Goal: Use online tool/utility: Use online tool/utility

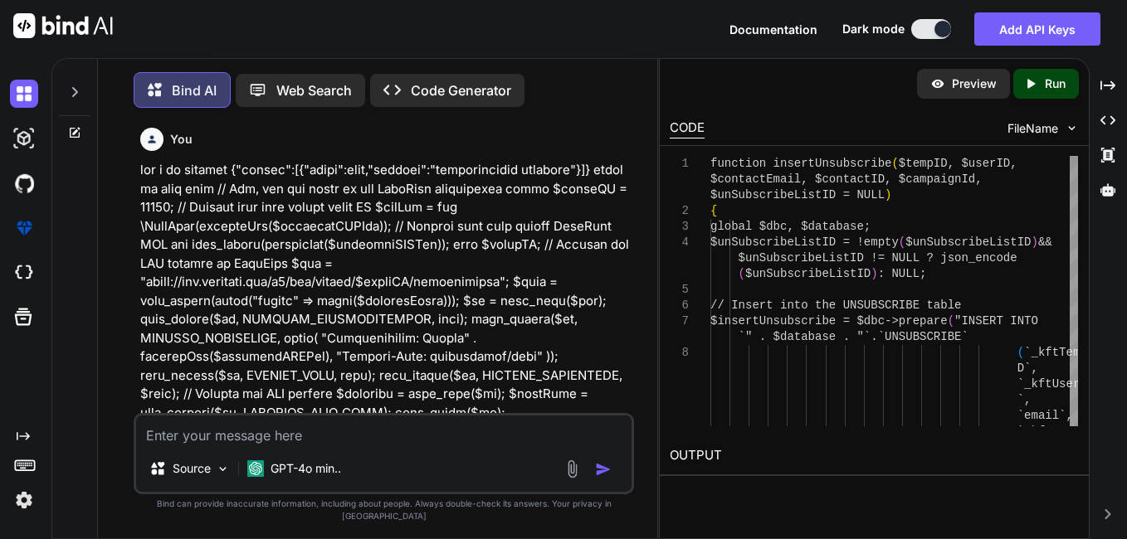
scroll to position [8510, 0]
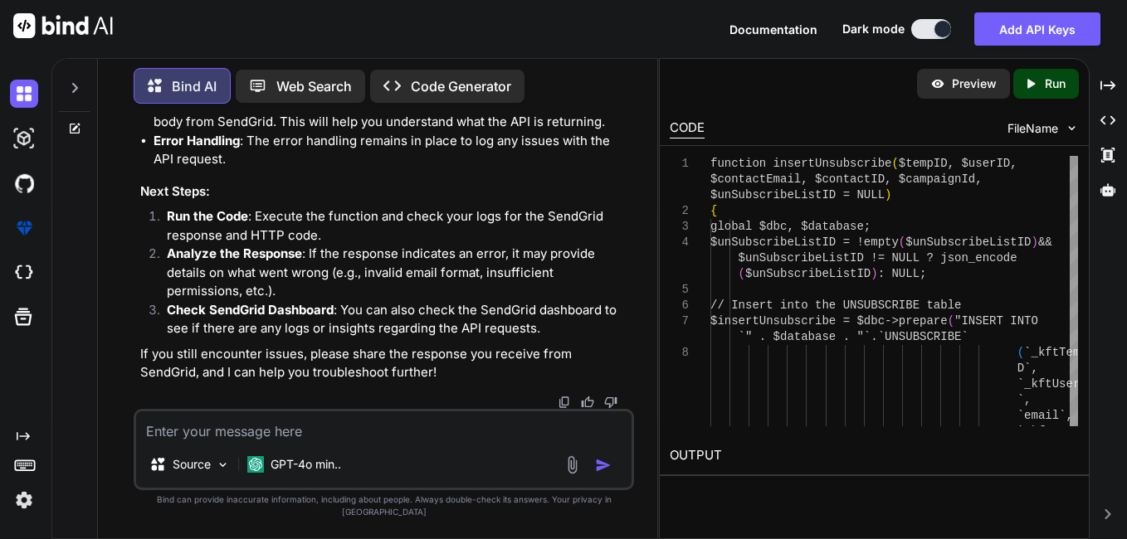
type textarea "i"
type textarea "x"
type textarea "i"
type textarea "x"
type textarea "i h"
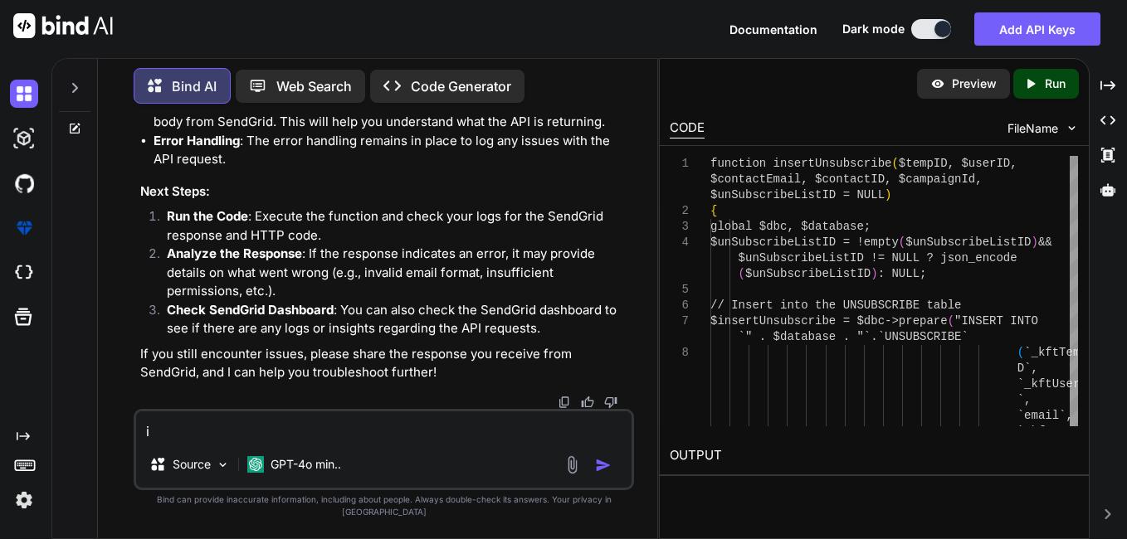
type textarea "x"
type textarea "i ha"
type textarea "x"
type textarea "i hav"
type textarea "x"
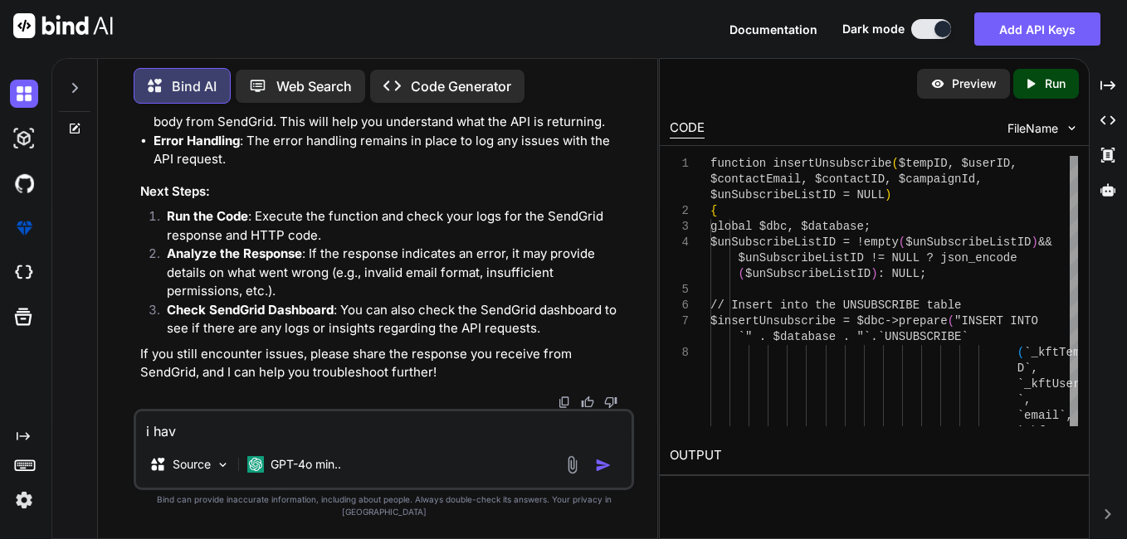
type textarea "i have"
type textarea "x"
type textarea "i have"
type textarea "x"
type textarea "i have f"
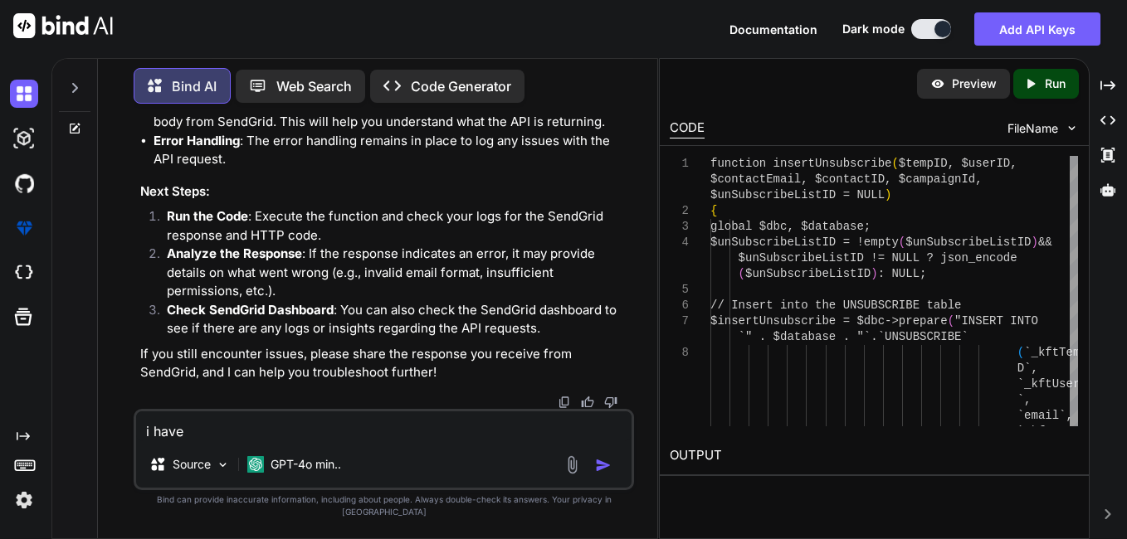
type textarea "x"
type textarea "i have ft"
type textarea "x"
type textarea "i have fte"
type textarea "x"
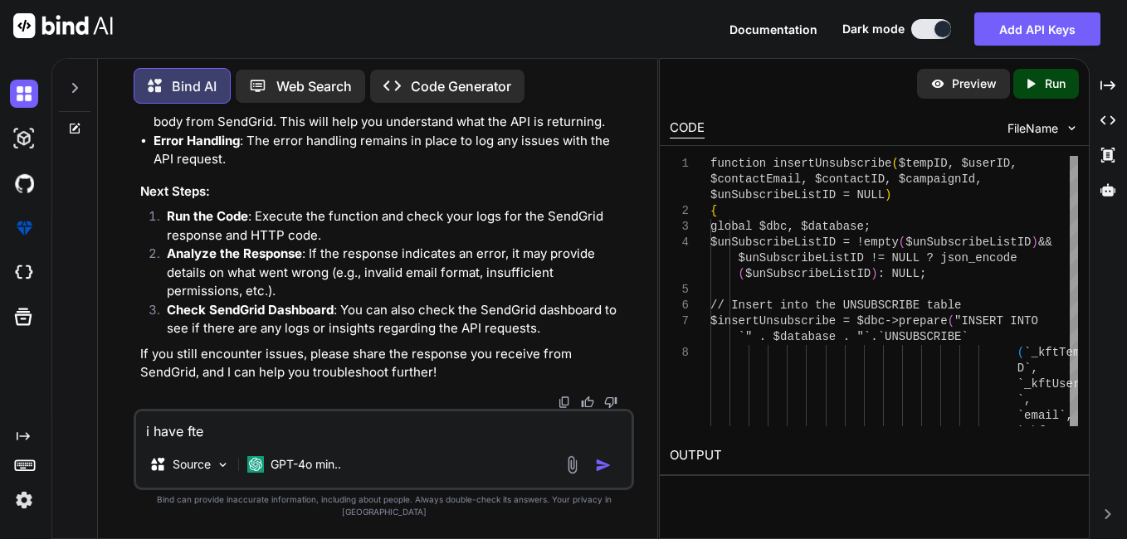
type textarea "i have fte="
type textarea "x"
type textarea "i have fte=="
type textarea "x"
type textarea "i have fte="
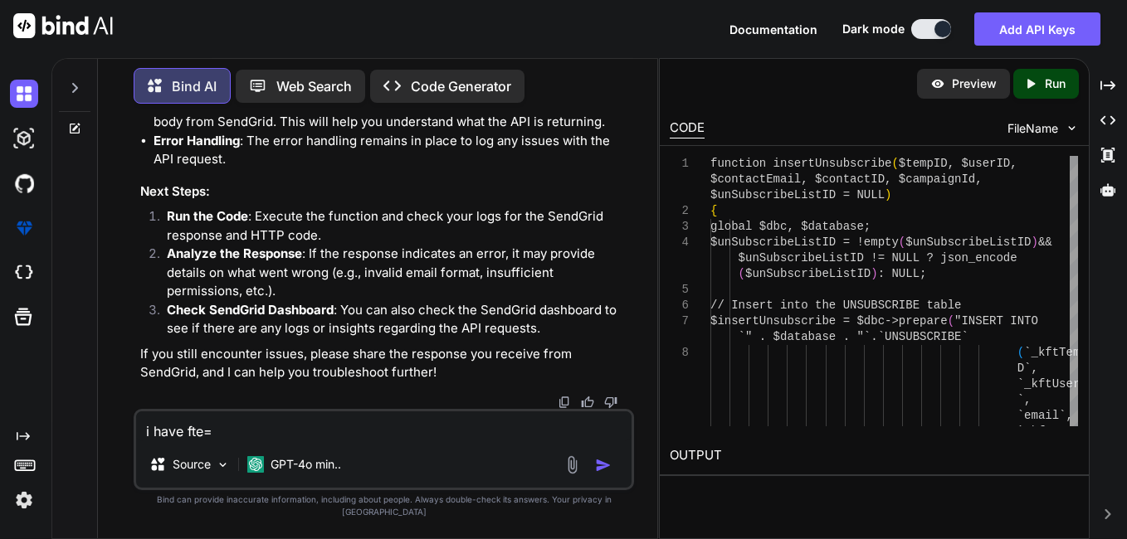
type textarea "x"
type textarea "i have fte"
type textarea "x"
type textarea "i have ft"
type textarea "x"
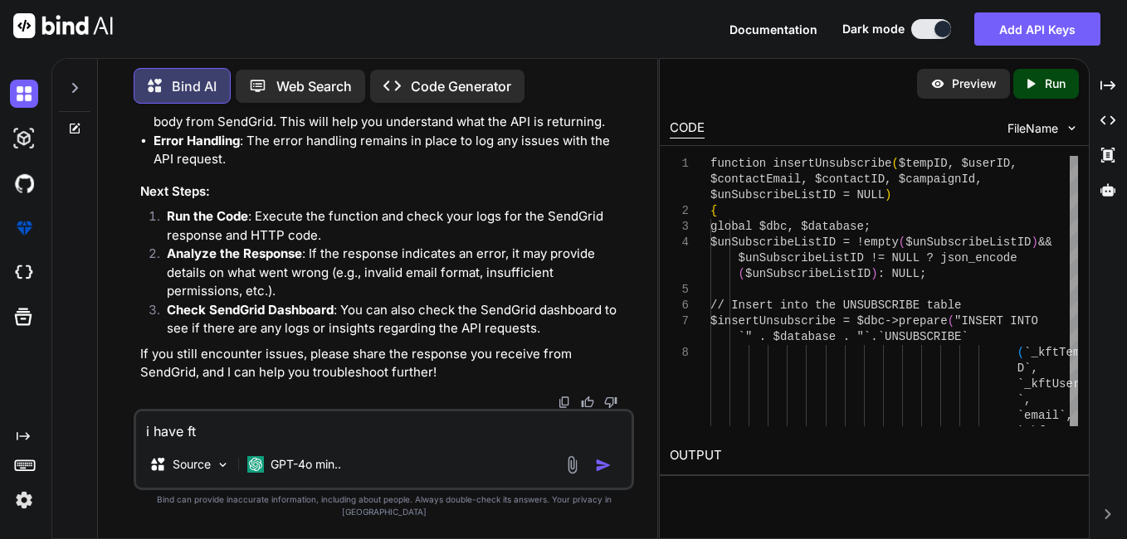
type textarea "i have f"
type textarea "x"
type textarea "i have fe"
type textarea "x"
type textarea "i have fet"
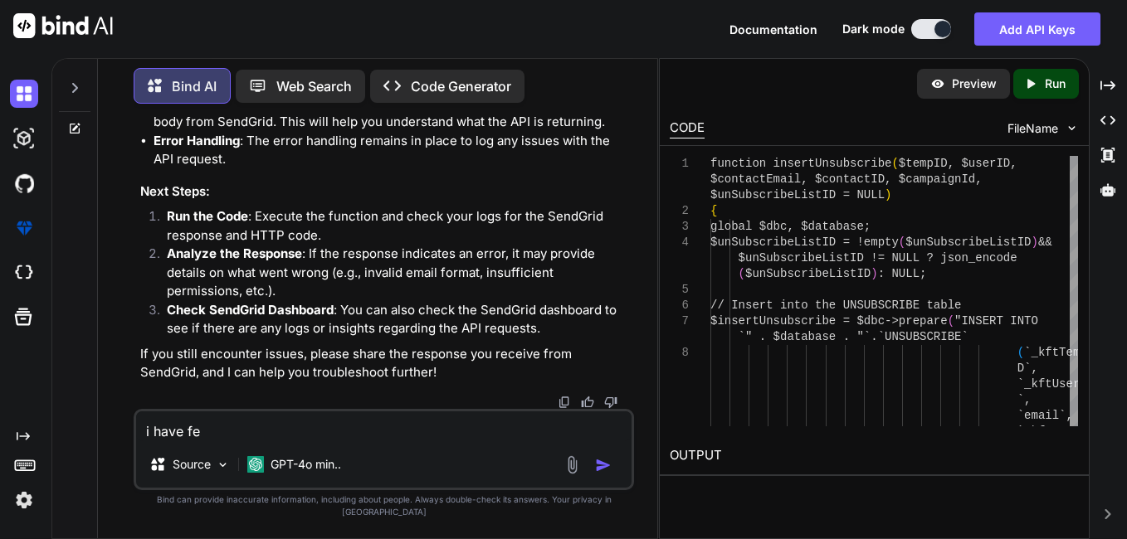
type textarea "x"
type textarea "i have fetc"
type textarea "x"
type textarea "i have fetch"
type textarea "x"
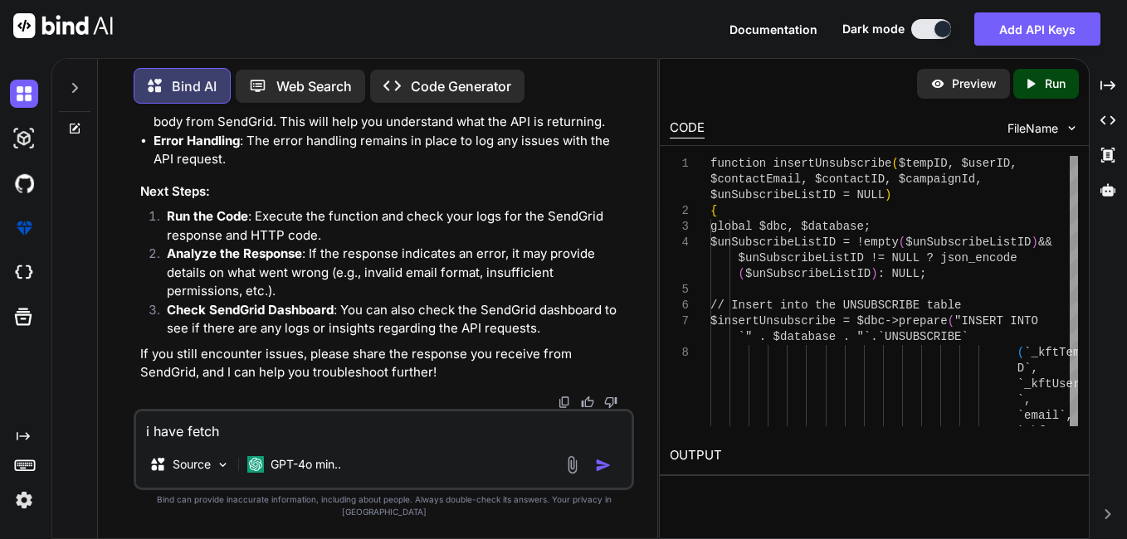
type textarea "i have fetch"
type textarea "x"
type textarea "i have fetch t"
type textarea "x"
type textarea "i have fetch th"
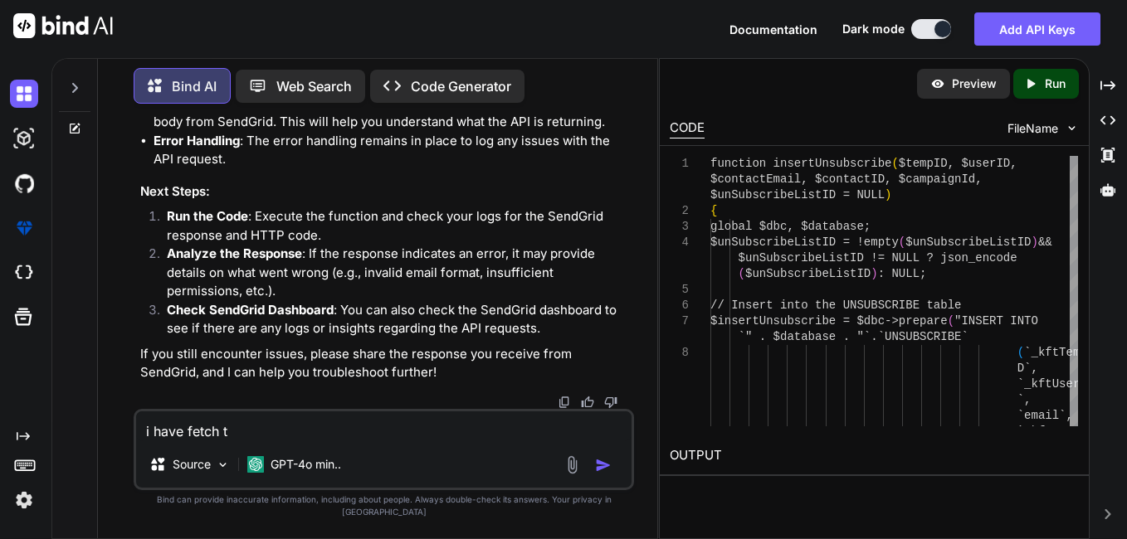
type textarea "x"
type textarea "i have fetch the"
type textarea "x"
type textarea "i have fetch the"
type textarea "x"
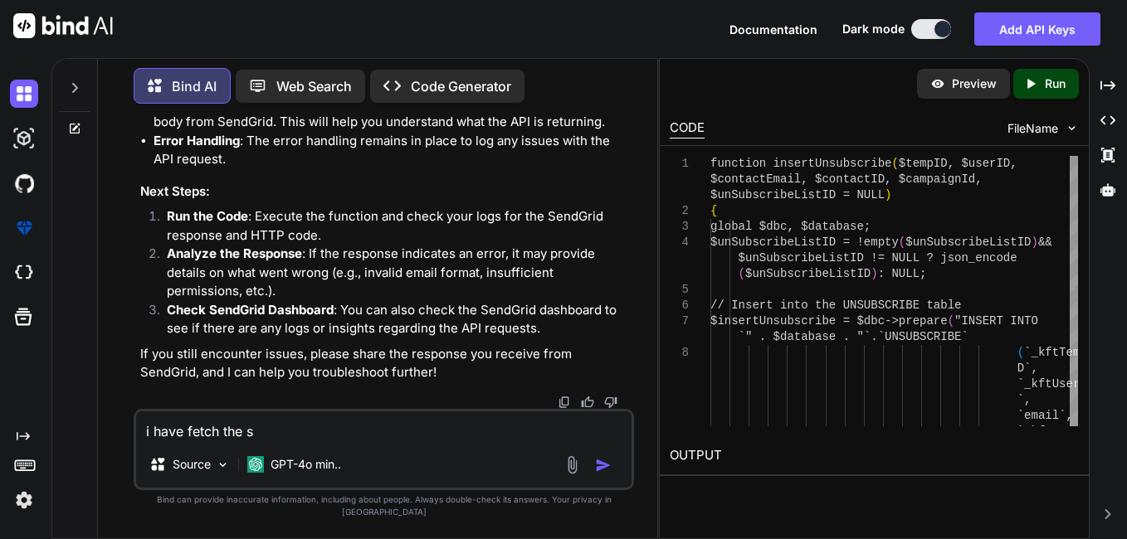
type textarea "i have fetch the sd"
type textarea "x"
type textarea "i have fetch the sddt"
type textarea "x"
type textarea "i have fetch the sdd"
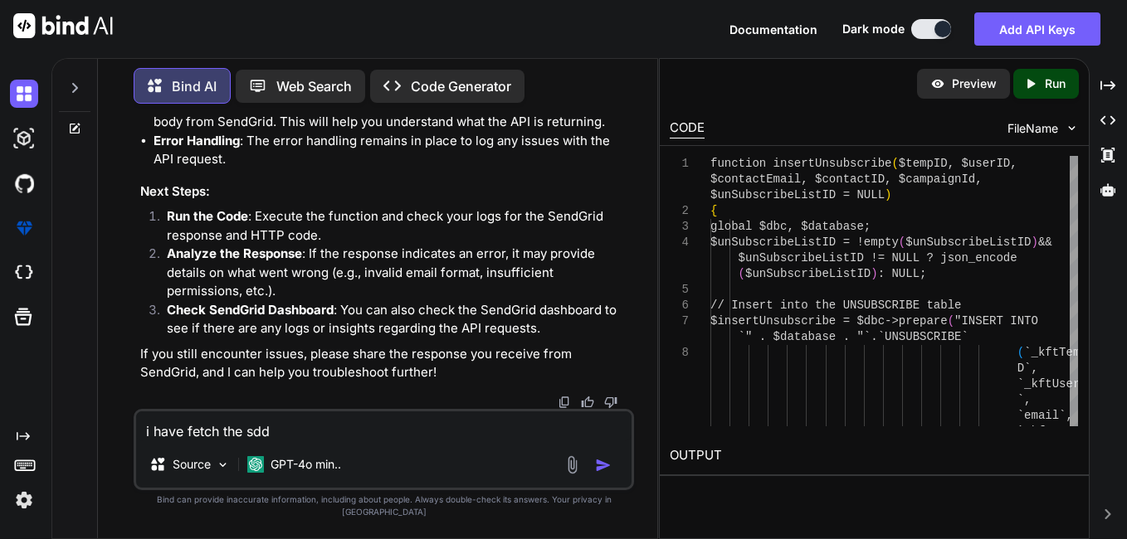
type textarea "x"
type textarea "i have fetch the sd"
type textarea "x"
type textarea "i have fetch the s"
type textarea "x"
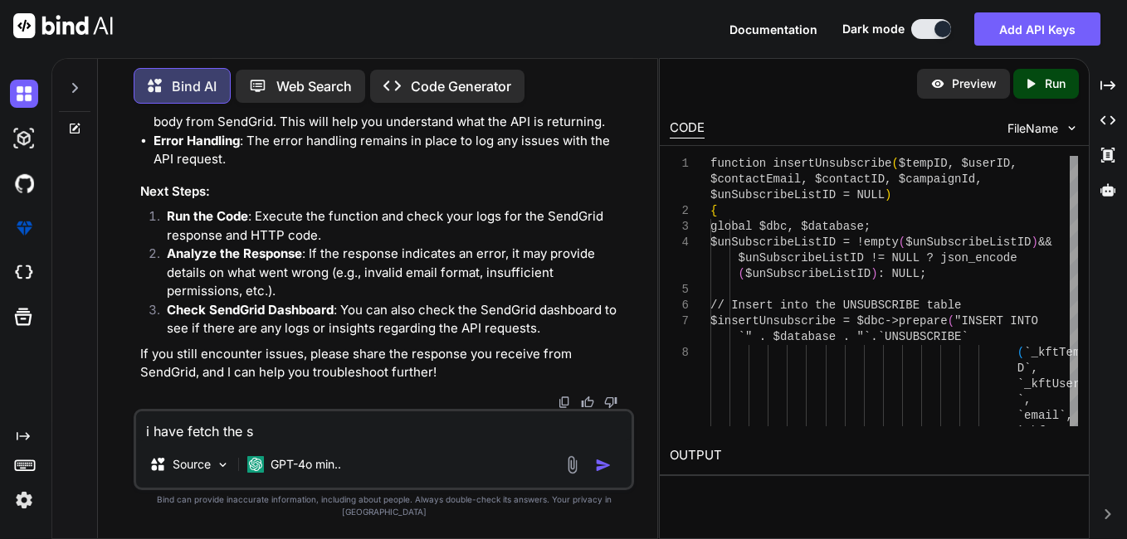
type textarea "i have fetch the"
type textarea "x"
type textarea "i have fetch the d"
type textarea "x"
type textarea "i have fetch the da"
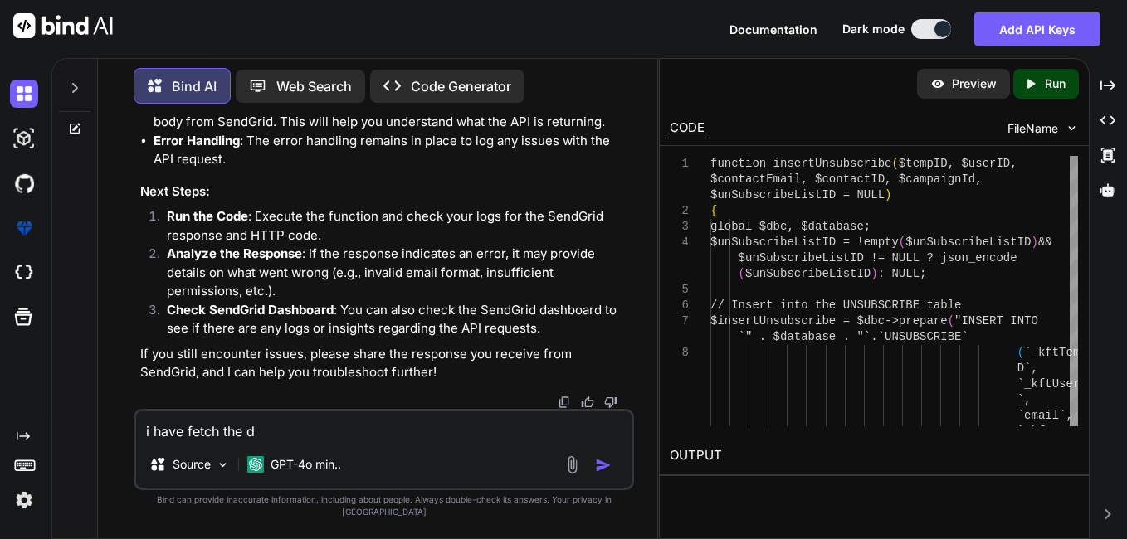
type textarea "x"
type textarea "i have fetch the dat"
type textarea "x"
type textarea "i have fetch the data"
type textarea "x"
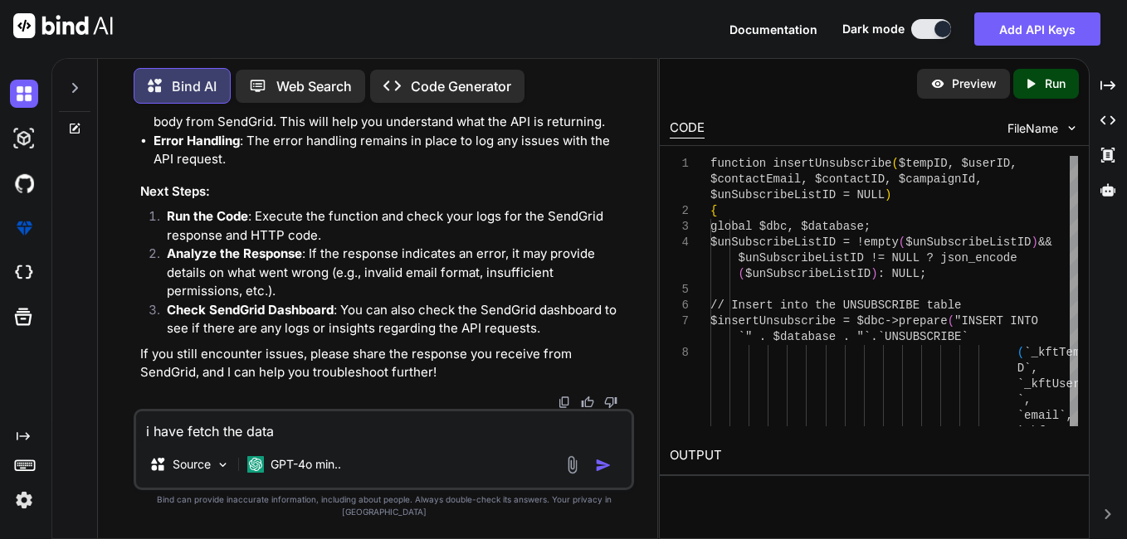
type textarea "i have fetch the data"
type textarea "x"
type textarea "i have fetch the data f"
type textarea "x"
type textarea "i have fetch the data fr"
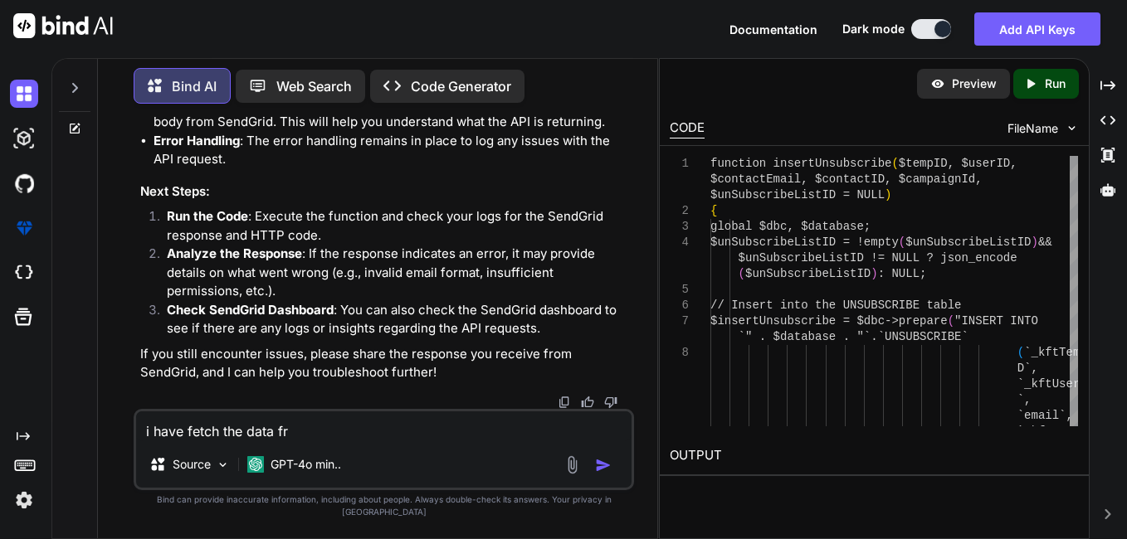
type textarea "x"
type textarea "i have fetch the data fro"
type textarea "x"
type textarea "i have fetch the data from"
type textarea "x"
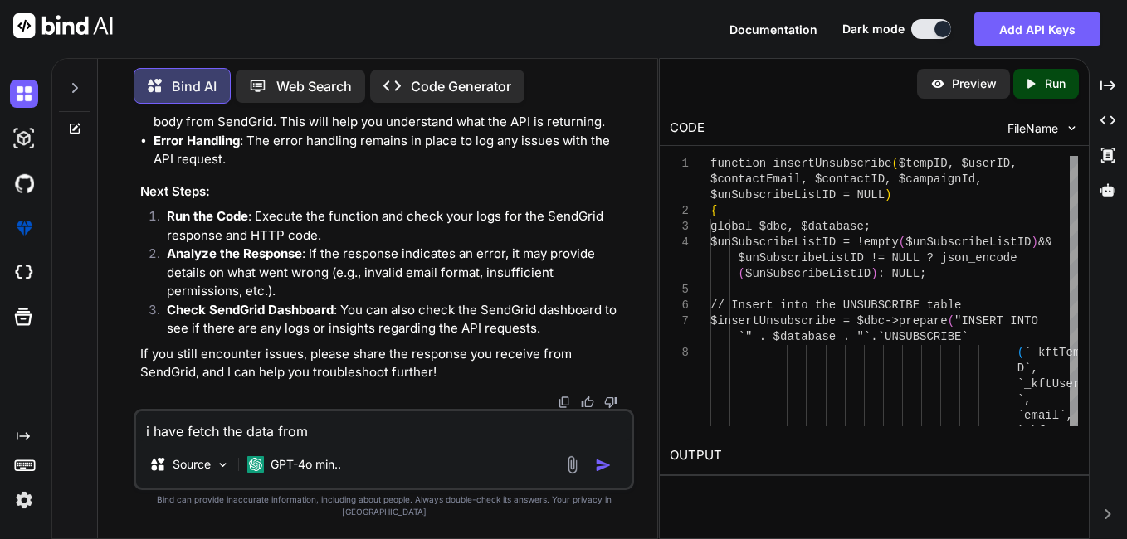
type textarea "i have fetch the data from"
type textarea "x"
click at [333, 442] on textarea "i have fetch the data from" at bounding box center [383, 427] width 495 height 30
paste textarea "[URL][DOMAIN_NAME]"
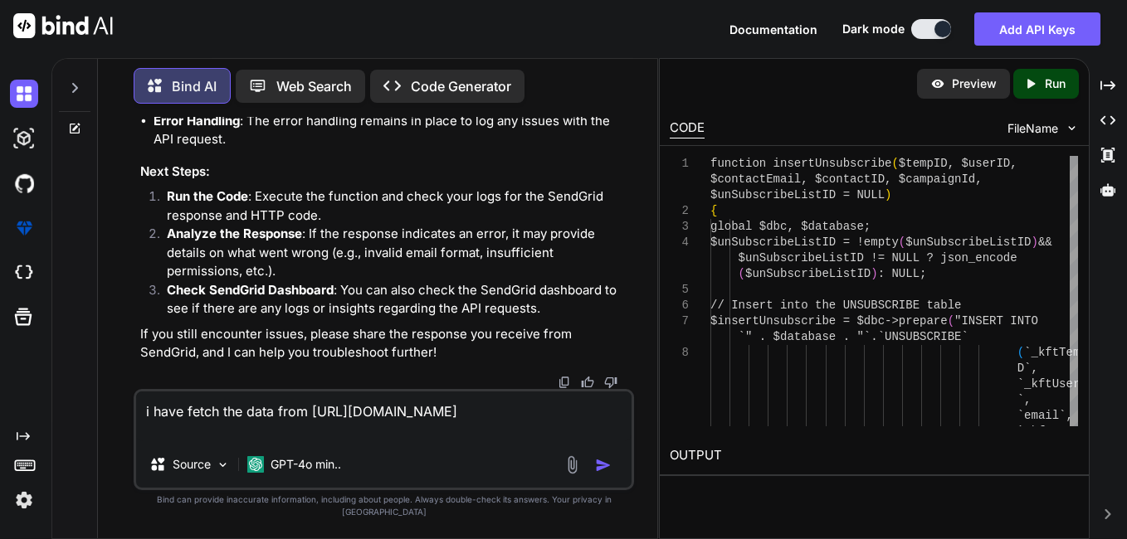
click at [417, 442] on textarea "i have fetch the data from [URL][DOMAIN_NAME]" at bounding box center [383, 417] width 495 height 50
click at [552, 442] on textarea "i have fetch the data from [URL][DOMAIN_NAME]" at bounding box center [383, 417] width 495 height 50
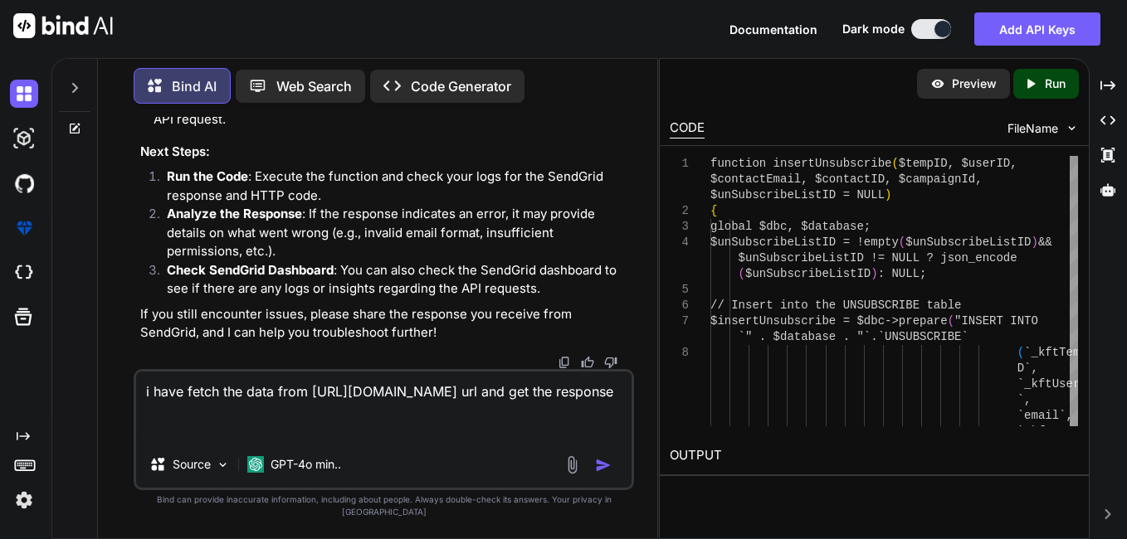
click at [243, 442] on textarea "i have fetch the data from [URL][DOMAIN_NAME] url and get the response" at bounding box center [383, 407] width 495 height 70
paste textarea "[ "[EMAIL_ADDRESS][DOMAIN_NAME]", "[EMAIL_ADDRESS][DOMAIN_NAME]", "[EMAIL_ADDRE…"
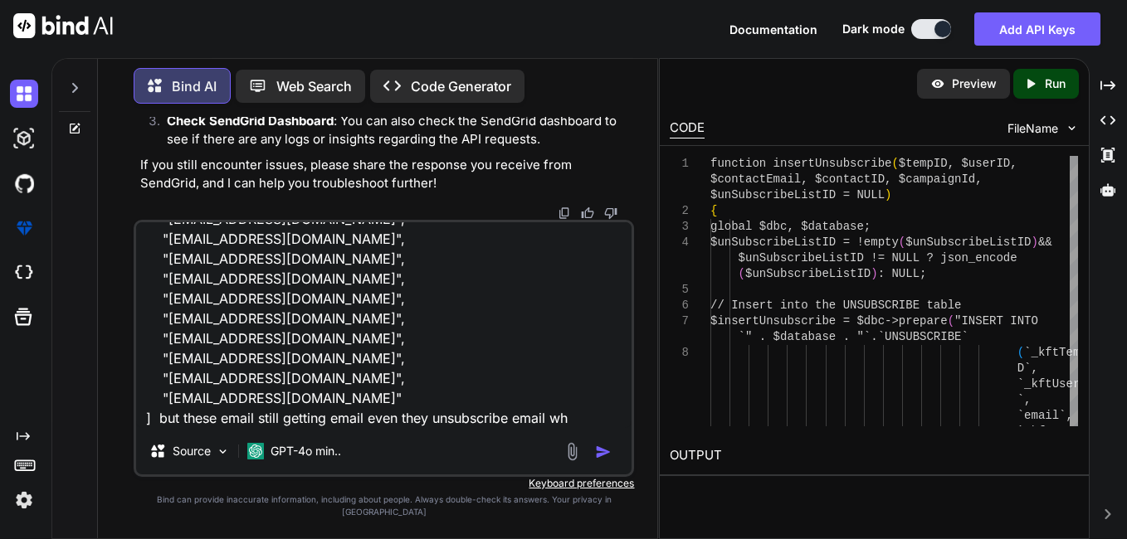
type textarea "i have fetch the data from [URL][DOMAIN_NAME] url and get the response [ "[EMAI…"
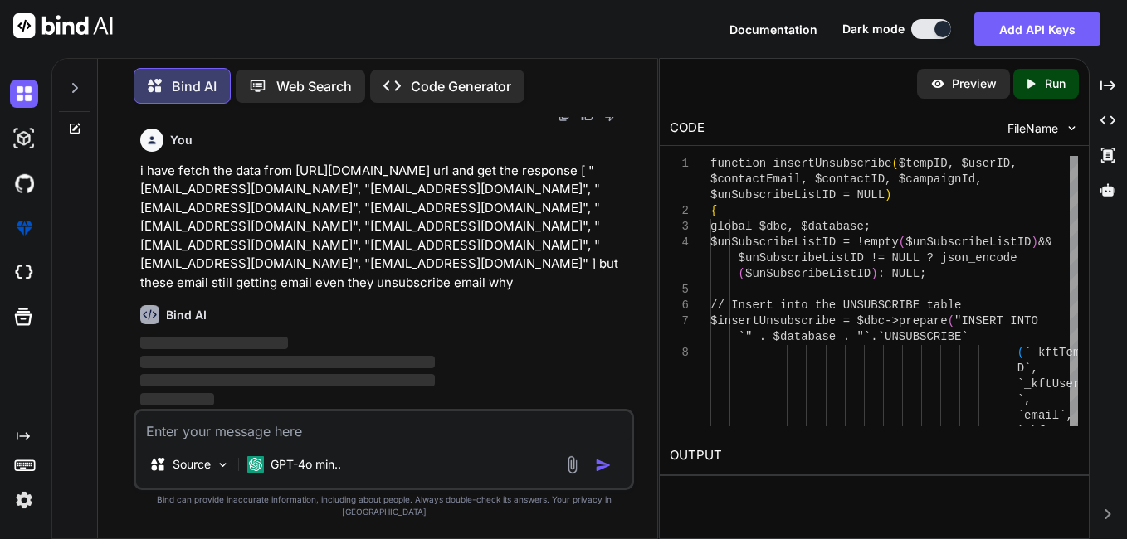
scroll to position [8797, 0]
